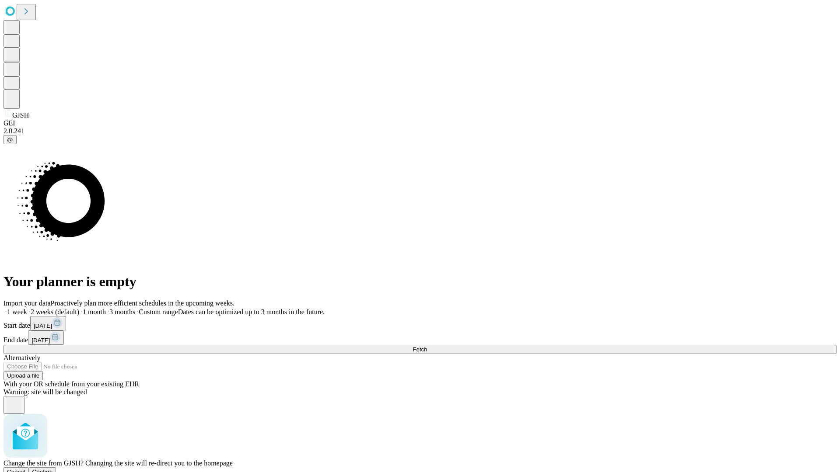
click at [53, 469] on span "Confirm" at bounding box center [42, 472] width 21 height 7
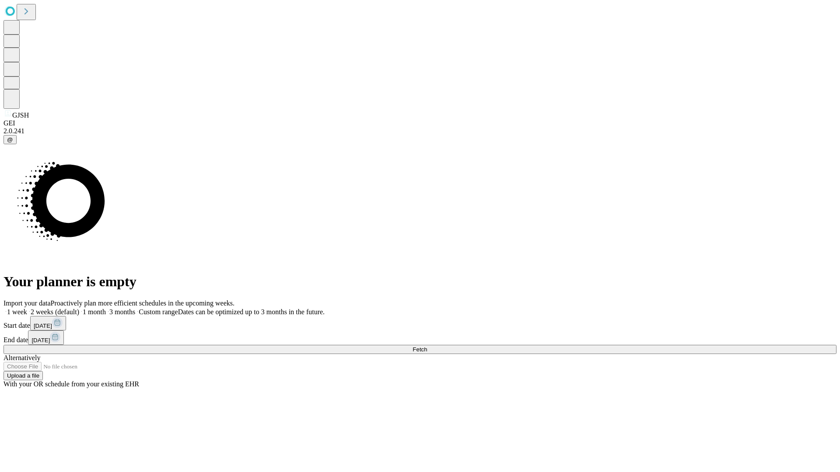
click at [27, 308] on label "1 week" at bounding box center [15, 311] width 24 height 7
click at [427, 346] on span "Fetch" at bounding box center [420, 349] width 14 height 7
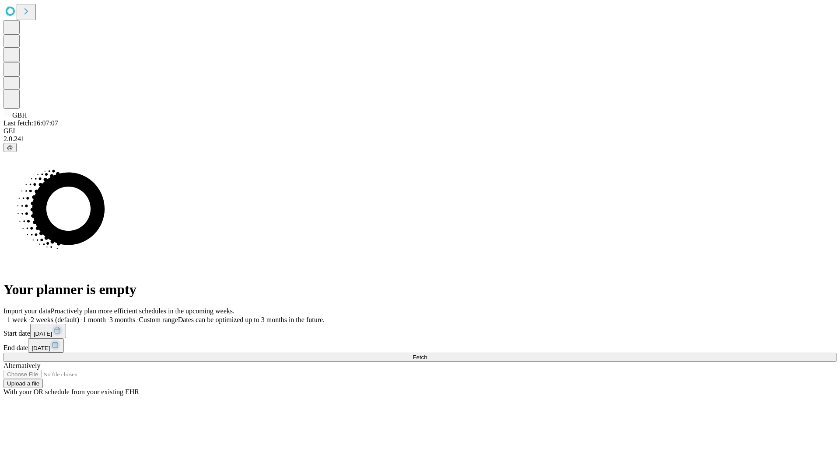
click at [27, 316] on label "1 week" at bounding box center [15, 319] width 24 height 7
click at [427, 354] on span "Fetch" at bounding box center [420, 357] width 14 height 7
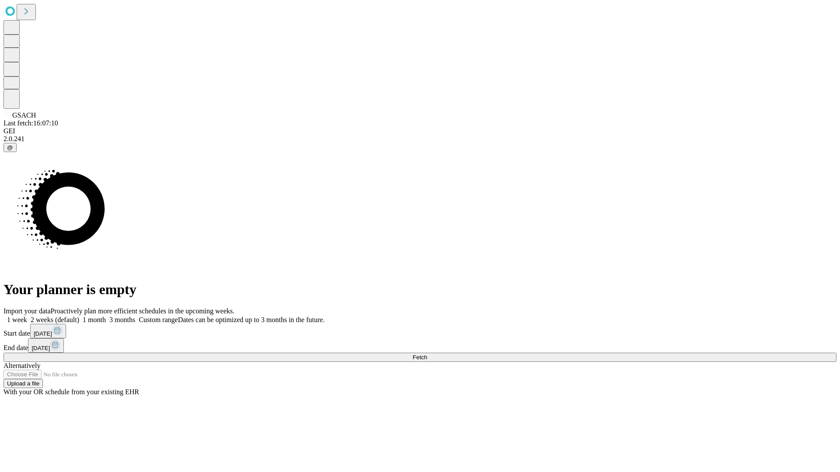
click at [27, 316] on label "1 week" at bounding box center [15, 319] width 24 height 7
click at [427, 354] on span "Fetch" at bounding box center [420, 357] width 14 height 7
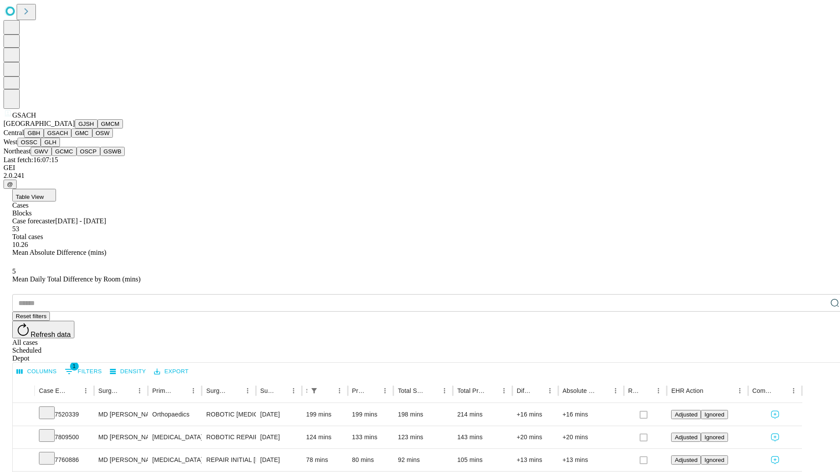
click at [71, 138] on button "GMC" at bounding box center [81, 133] width 21 height 9
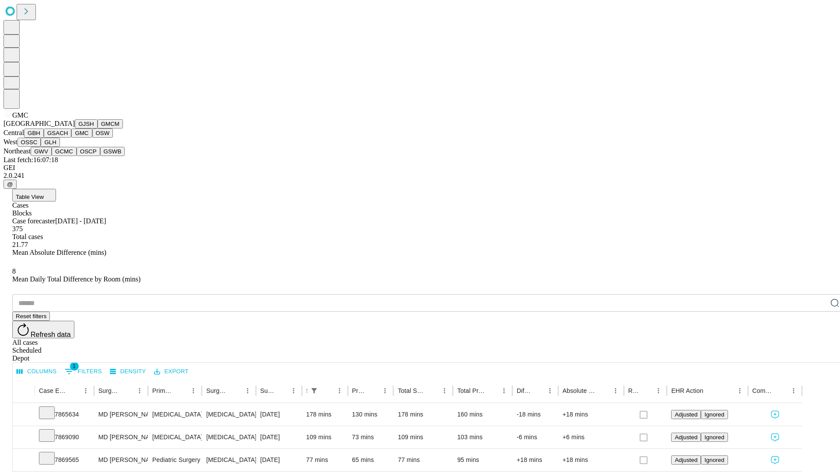
click at [92, 138] on button "OSW" at bounding box center [102, 133] width 21 height 9
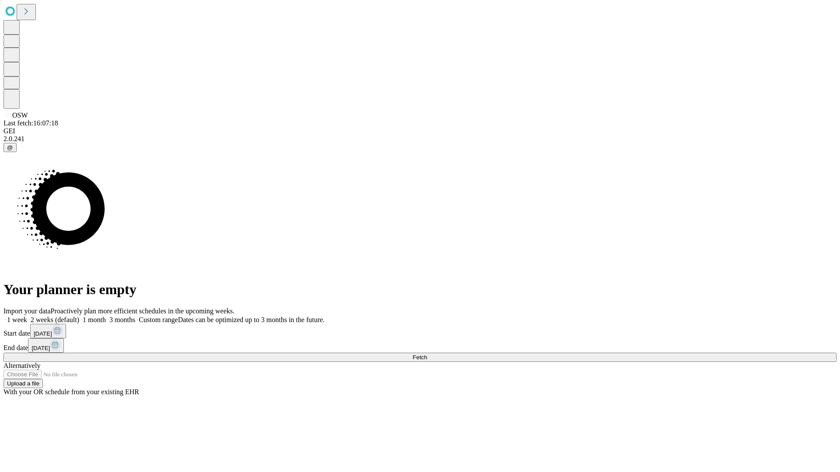
click at [27, 316] on label "1 week" at bounding box center [15, 319] width 24 height 7
click at [427, 354] on span "Fetch" at bounding box center [420, 357] width 14 height 7
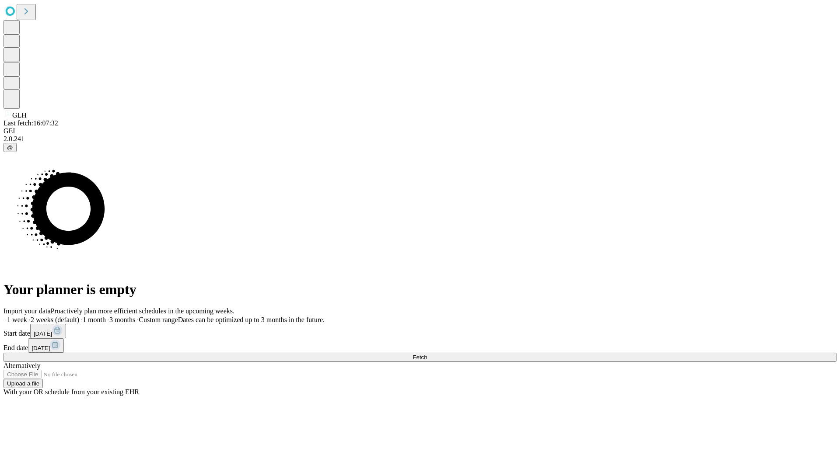
click at [427, 354] on span "Fetch" at bounding box center [420, 357] width 14 height 7
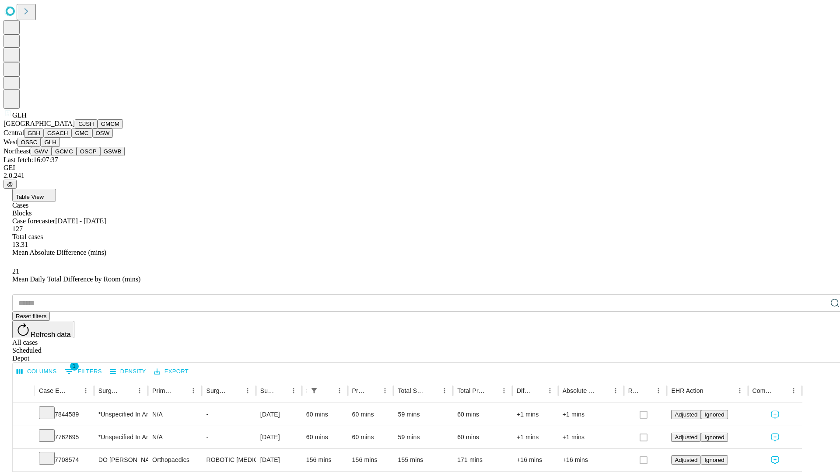
click at [52, 156] on button "GWV" at bounding box center [41, 151] width 21 height 9
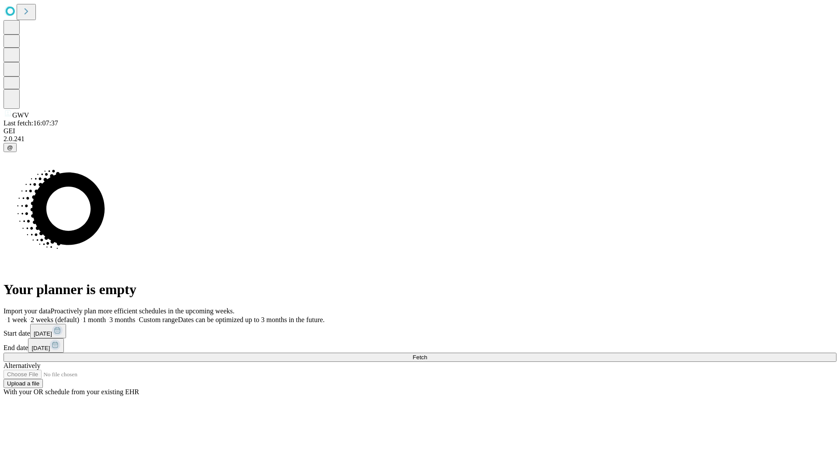
click at [27, 316] on label "1 week" at bounding box center [15, 319] width 24 height 7
click at [427, 354] on span "Fetch" at bounding box center [420, 357] width 14 height 7
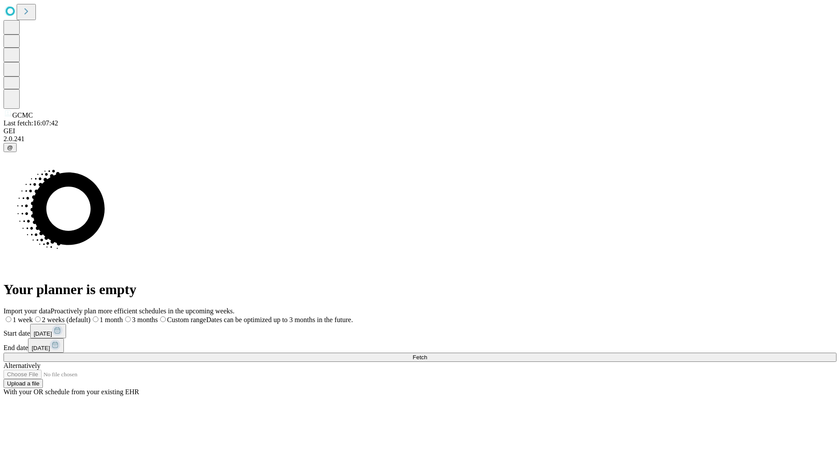
click at [33, 316] on label "1 week" at bounding box center [17, 319] width 29 height 7
click at [427, 354] on span "Fetch" at bounding box center [420, 357] width 14 height 7
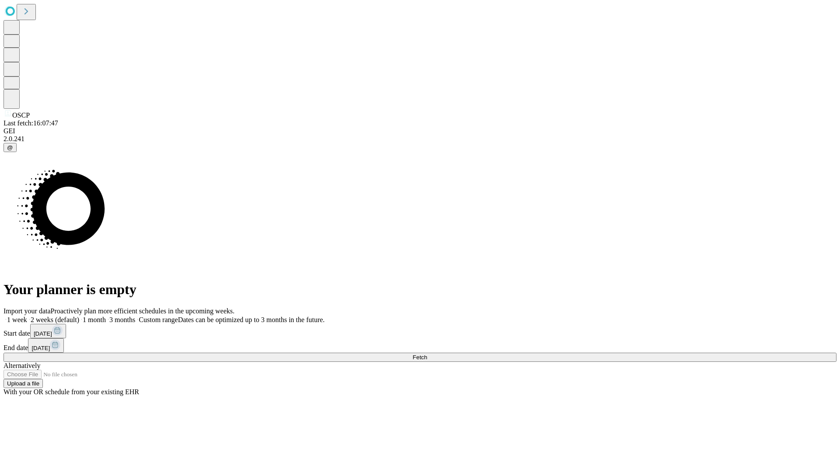
click at [27, 316] on label "1 week" at bounding box center [15, 319] width 24 height 7
click at [427, 354] on span "Fetch" at bounding box center [420, 357] width 14 height 7
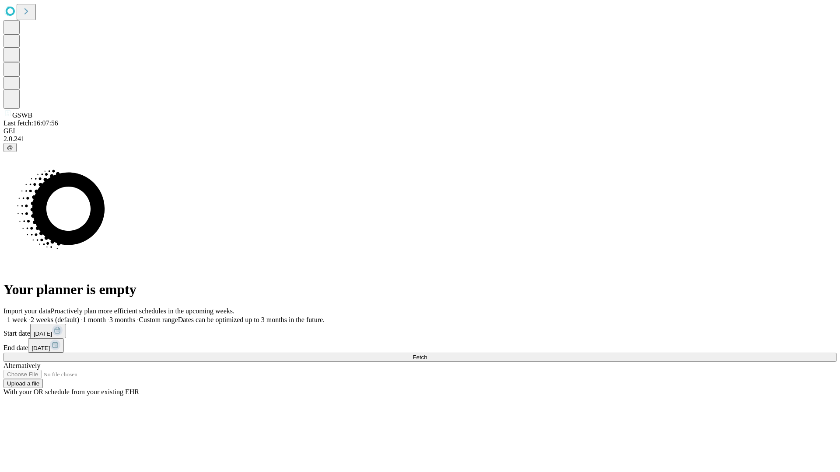
click at [27, 316] on label "1 week" at bounding box center [15, 319] width 24 height 7
click at [427, 354] on span "Fetch" at bounding box center [420, 357] width 14 height 7
